Goal: Navigation & Orientation: Find specific page/section

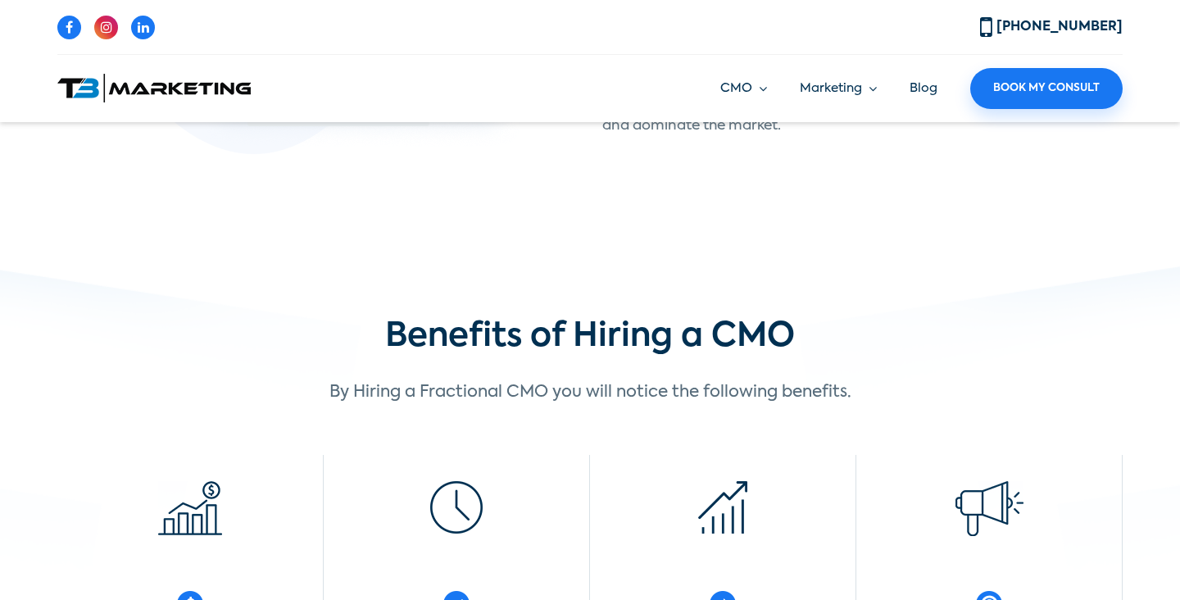
scroll to position [1145, 0]
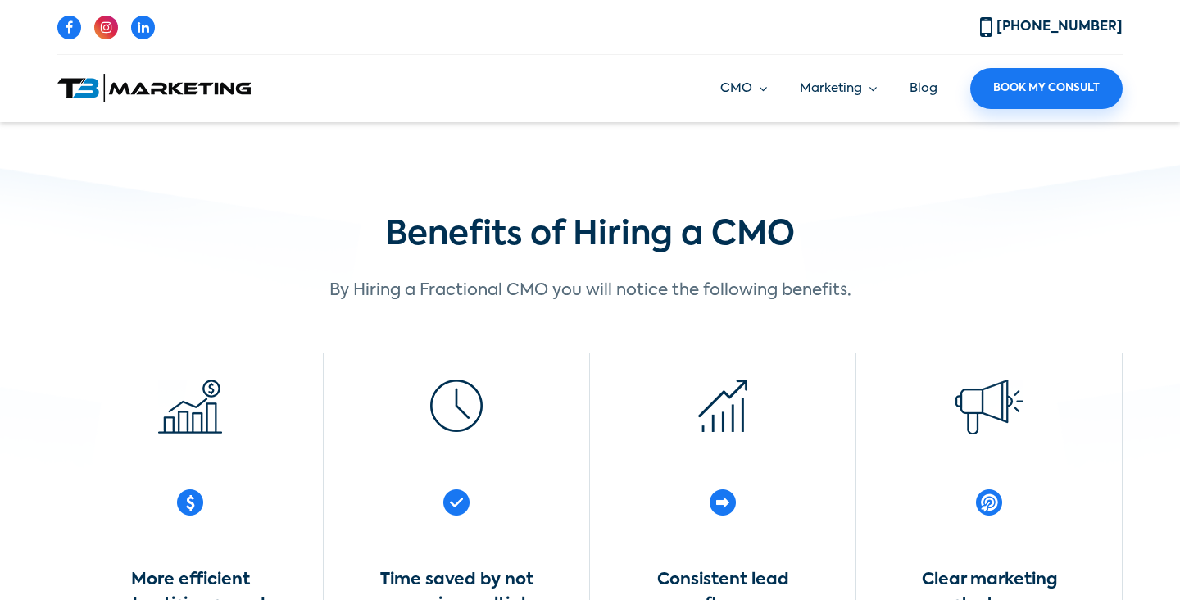
click at [175, 90] on img at bounding box center [153, 88] width 193 height 29
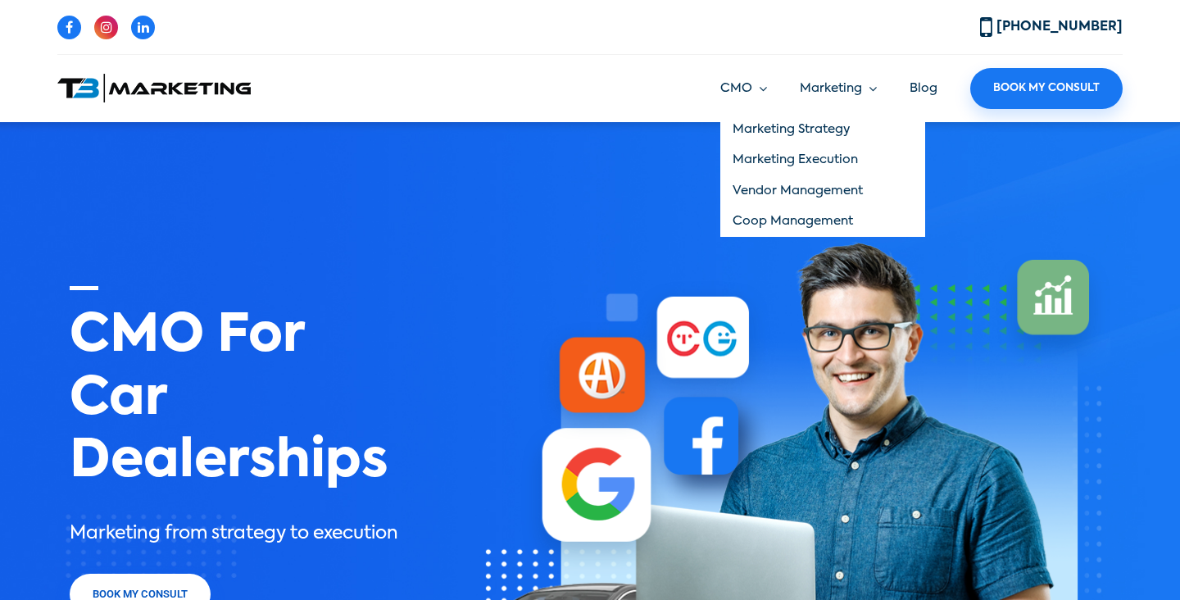
click at [765, 89] on link "CMO" at bounding box center [743, 89] width 47 height 19
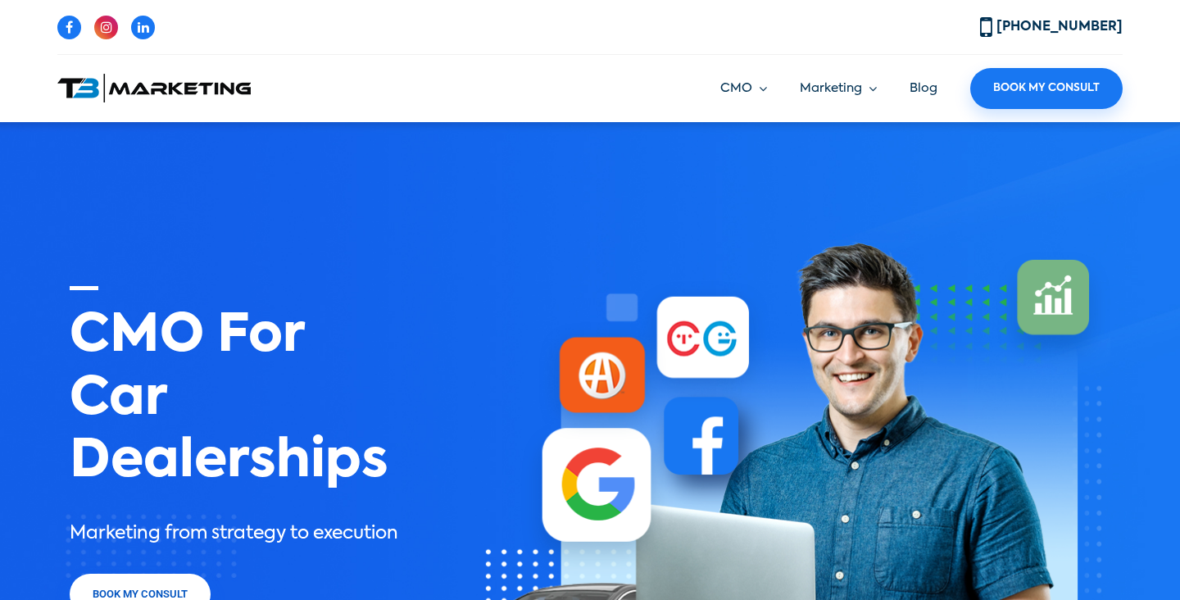
click at [926, 86] on link "Blog" at bounding box center [924, 88] width 28 height 12
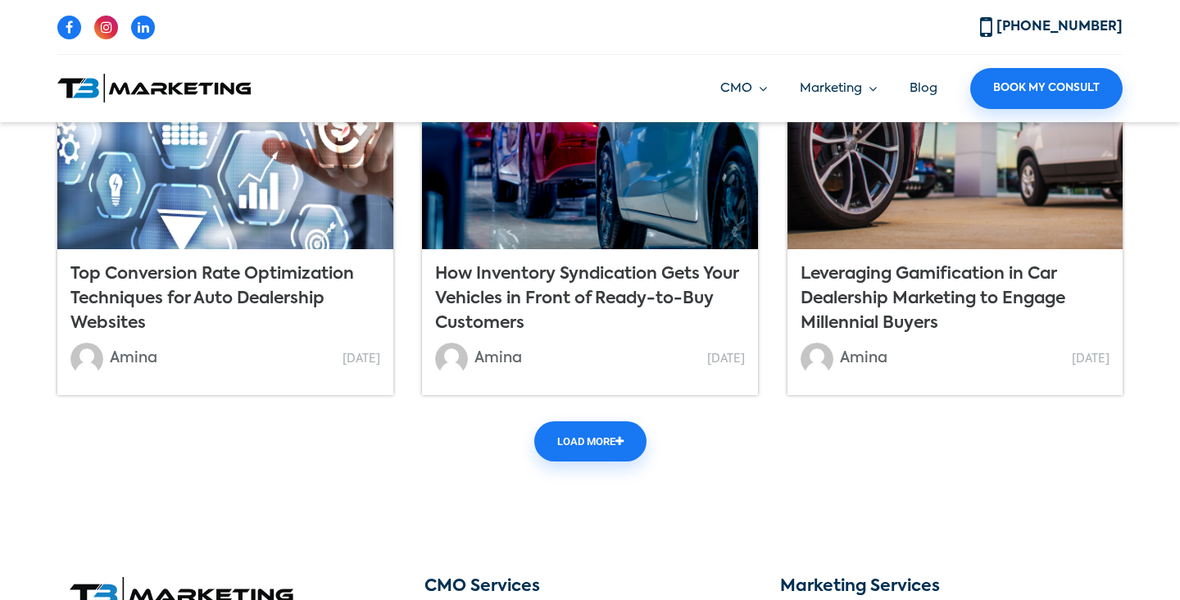
scroll to position [1749, 0]
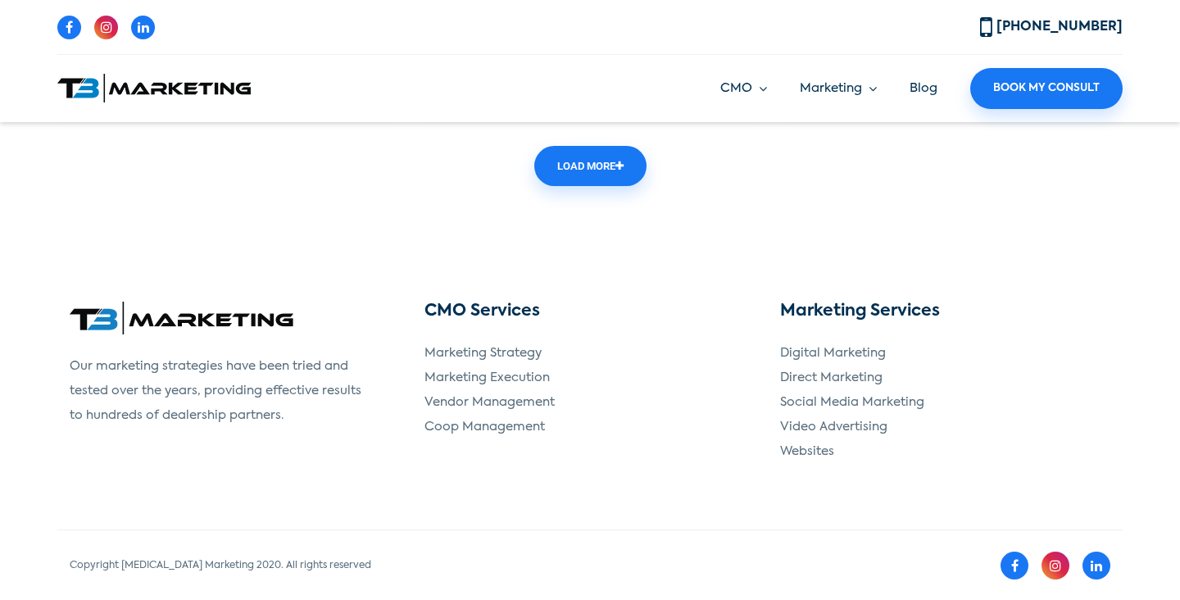
click at [881, 352] on link "Digital Marketing" at bounding box center [833, 353] width 106 height 12
click at [875, 352] on link "Digital Marketing" at bounding box center [833, 353] width 106 height 12
click at [833, 353] on link "Digital Marketing" at bounding box center [833, 353] width 106 height 12
click at [836, 425] on link "Video Advertising" at bounding box center [833, 426] width 107 height 12
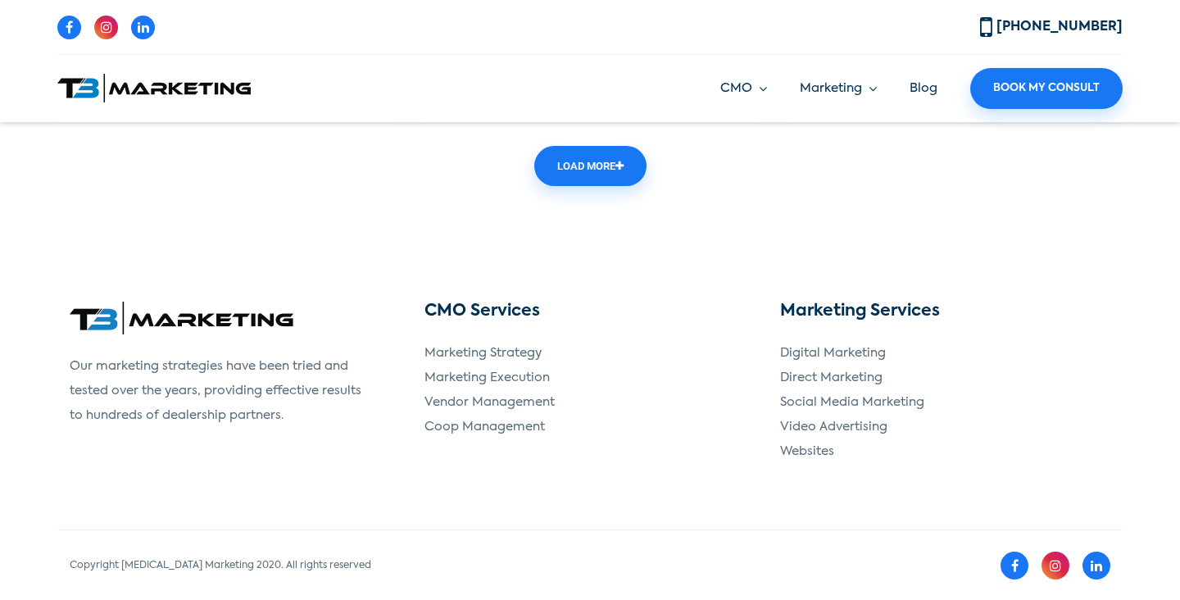
click at [824, 430] on link "Video Advertising" at bounding box center [833, 426] width 107 height 12
click at [325, 476] on div "Our marketing strategies have been tried and tested over the years, providing e…" at bounding box center [234, 396] width 355 height 189
click at [472, 347] on link "Marketing Strategy" at bounding box center [483, 353] width 117 height 12
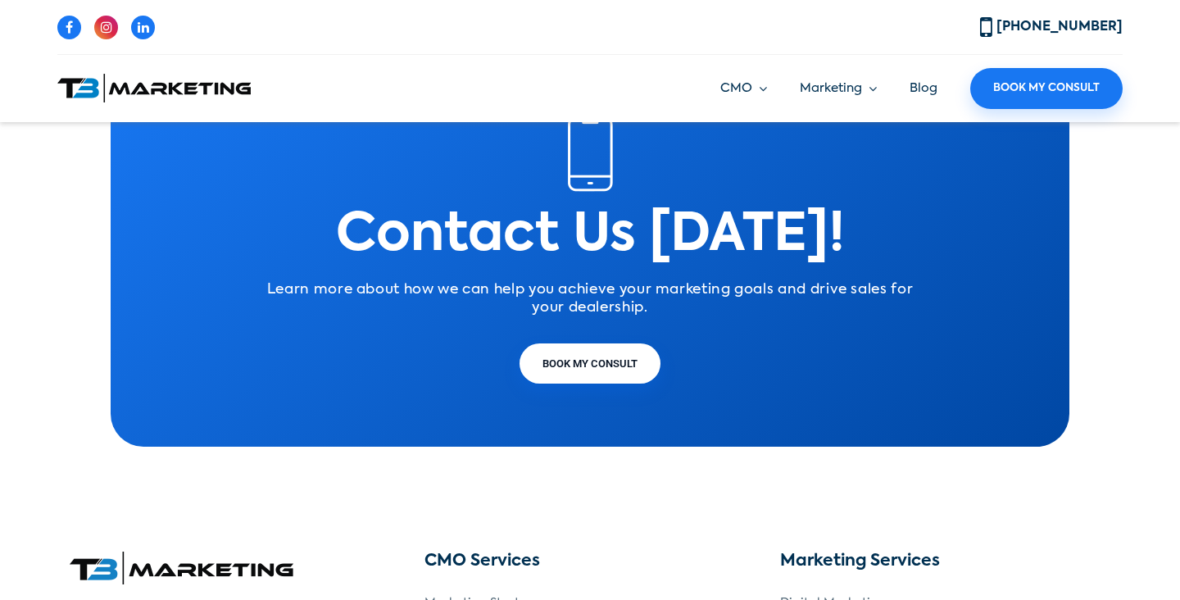
scroll to position [3161, 0]
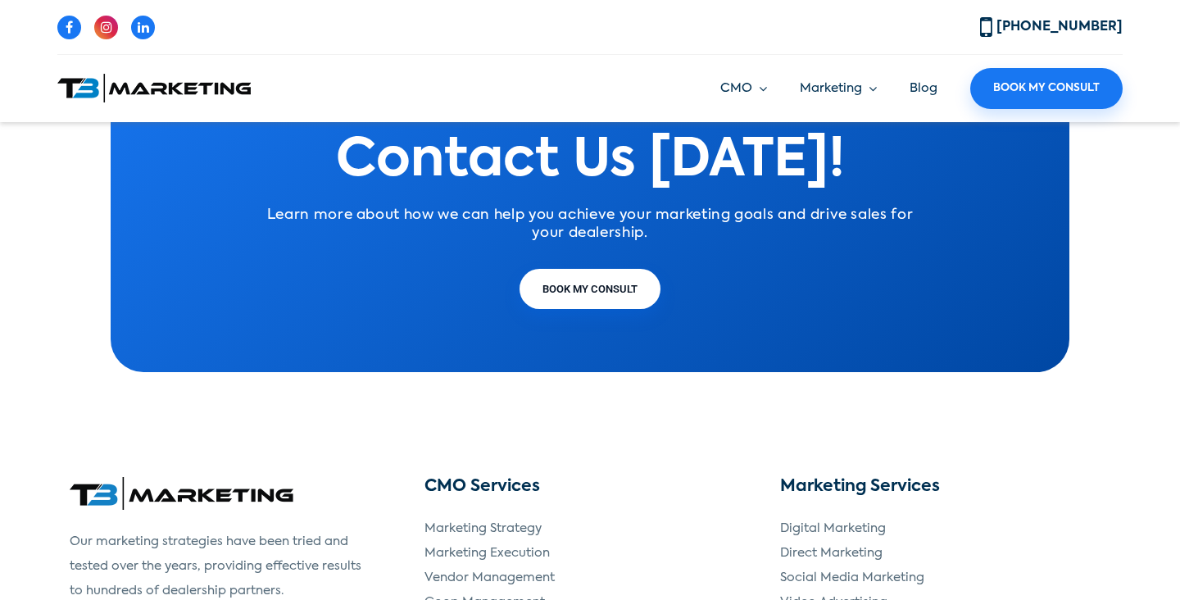
click at [940, 94] on ul "CMO Marketing Strategy Marketing Execution Vendor Management Coop Management Ma…" at bounding box center [905, 88] width 435 height 41
click at [932, 93] on link "Blog" at bounding box center [924, 88] width 28 height 12
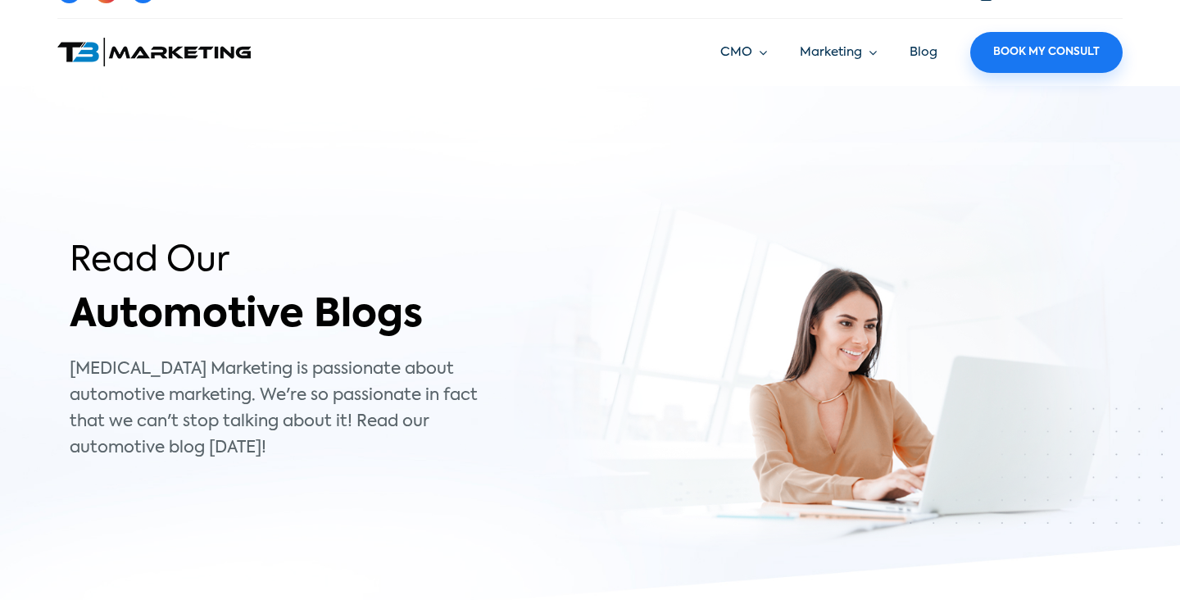
scroll to position [39, 0]
